Goal: Navigation & Orientation: Find specific page/section

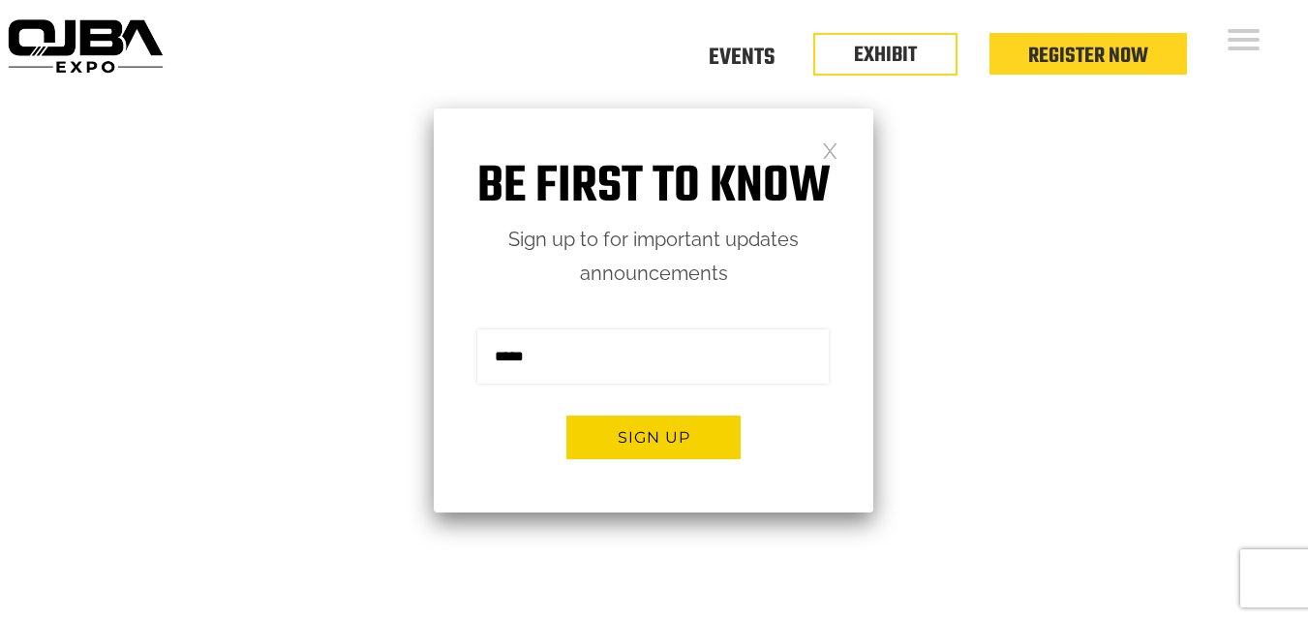
click at [827, 154] on link at bounding box center [830, 149] width 16 height 16
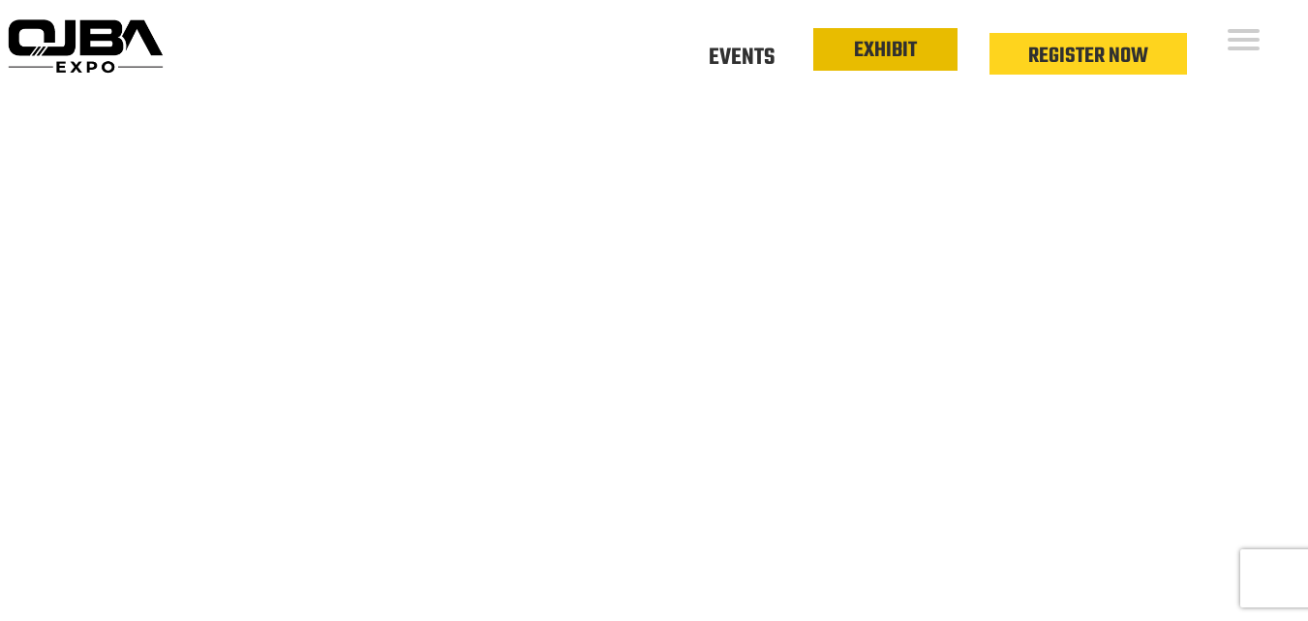
click at [893, 44] on link "EXHIBIT" at bounding box center [885, 50] width 63 height 33
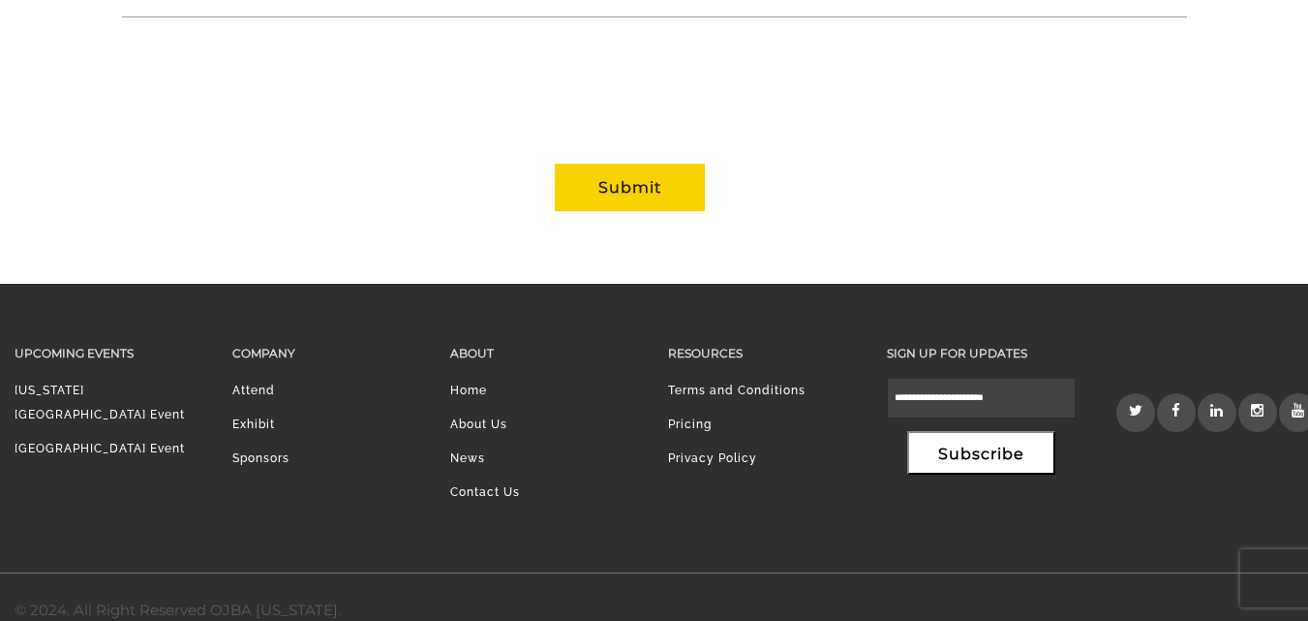
scroll to position [1708, 0]
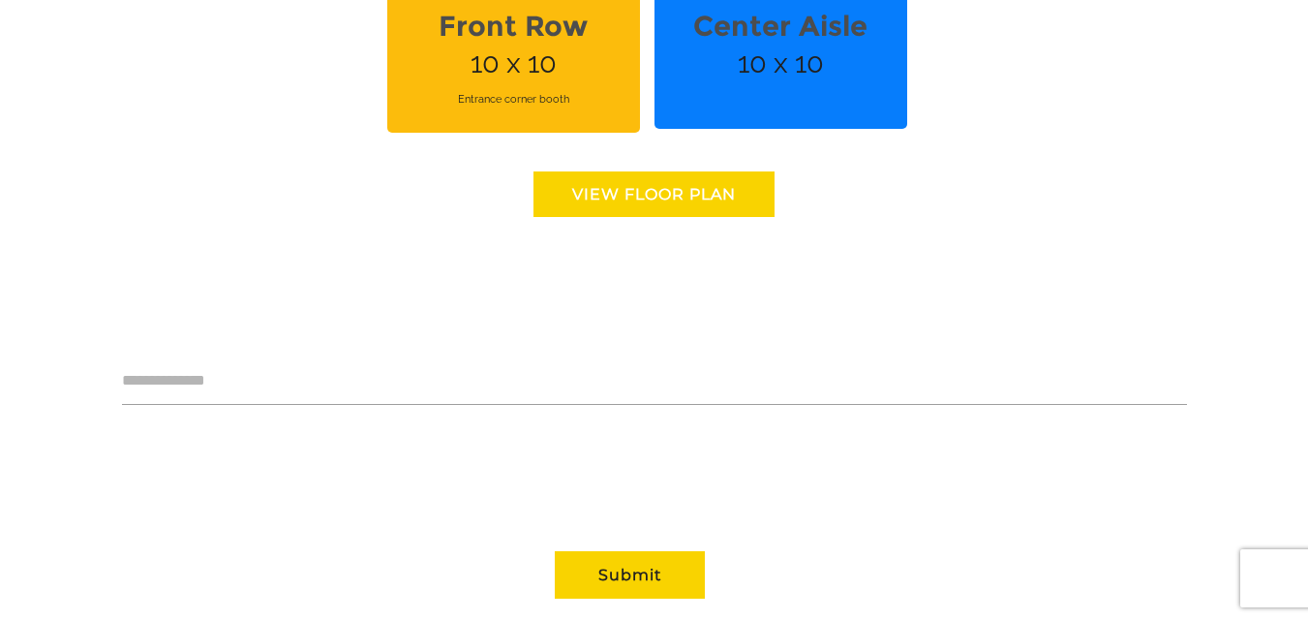
click at [612, 171] on link "View floor Plan" at bounding box center [654, 194] width 241 height 46
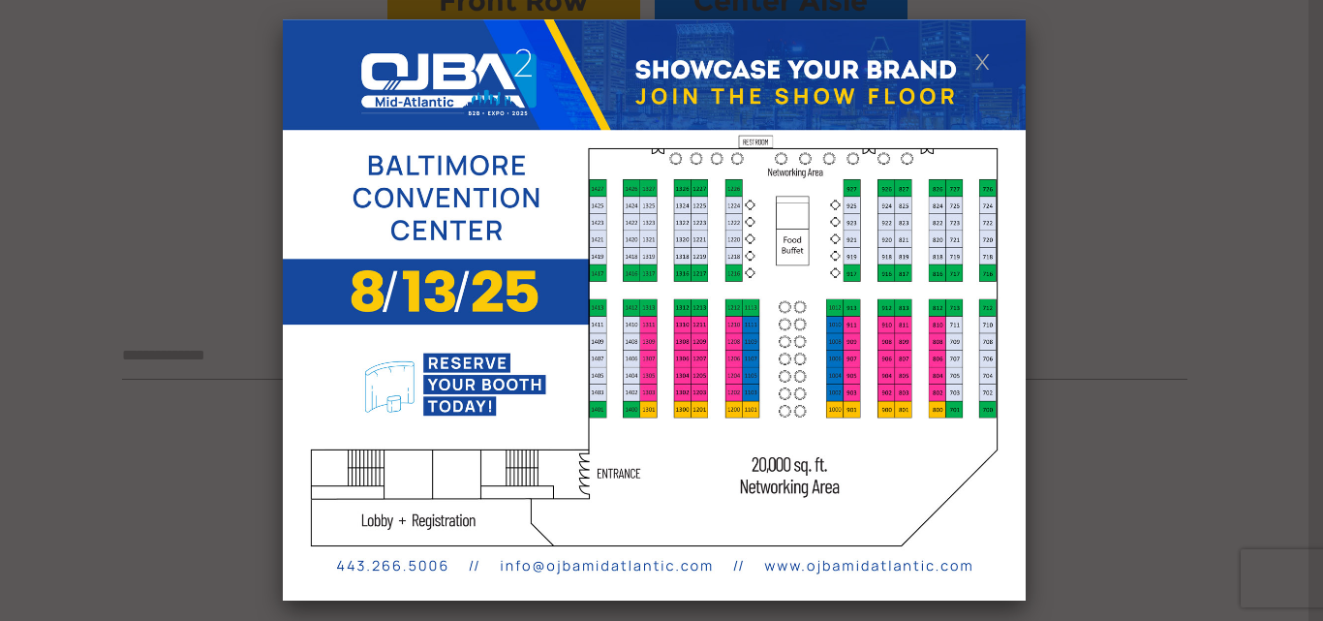
click at [979, 69] on link at bounding box center [982, 60] width 16 height 16
